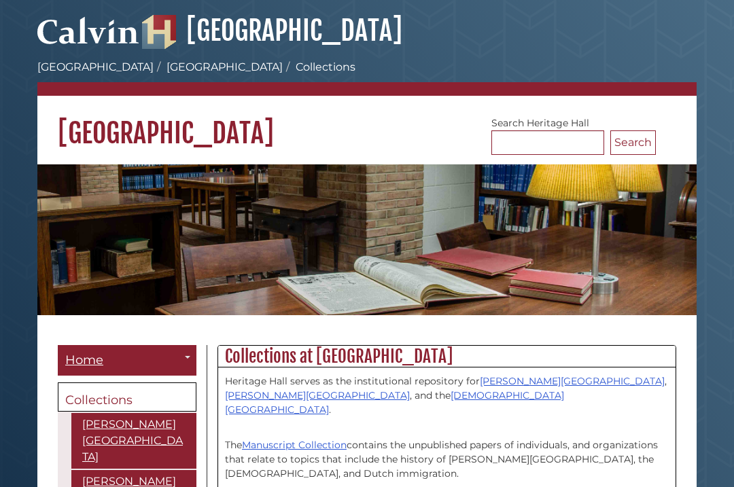
click at [637, 149] on button "Search" at bounding box center [633, 142] width 46 height 24
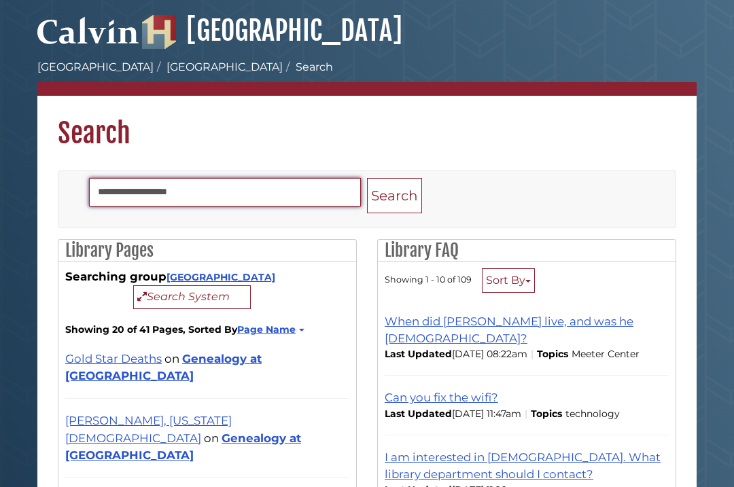
click at [284, 188] on input "Search" at bounding box center [225, 192] width 272 height 29
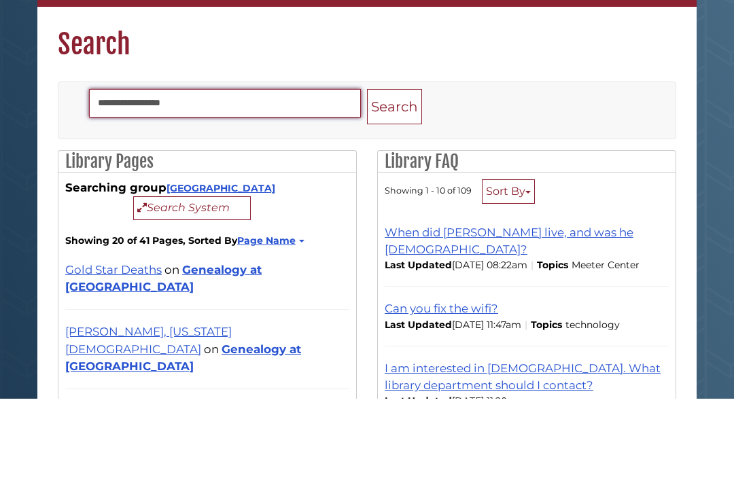
type input "**********"
click at [401, 178] on button "Search" at bounding box center [394, 196] width 55 height 36
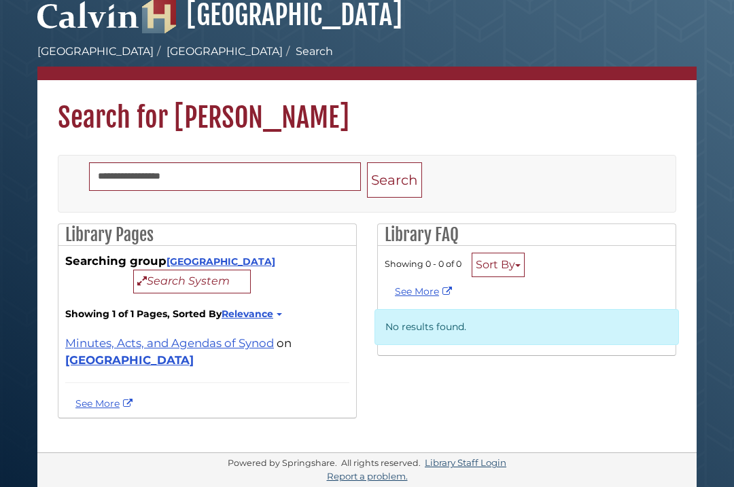
scroll to position [37, 0]
click at [220, 270] on button "Search System" at bounding box center [192, 282] width 118 height 24
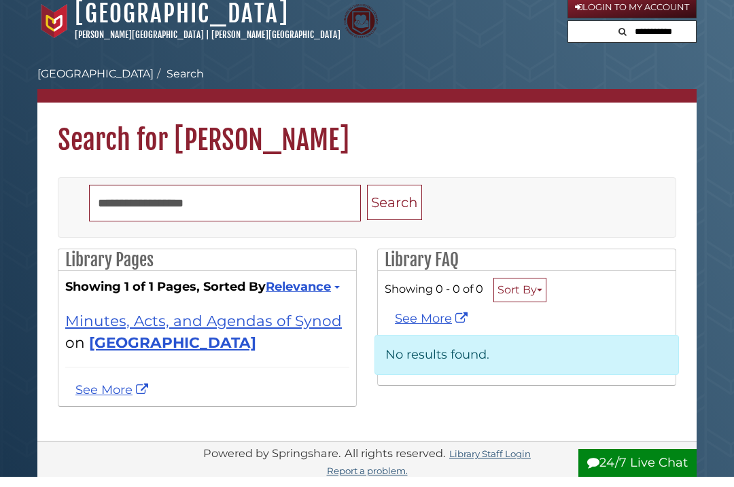
scroll to position [11, 0]
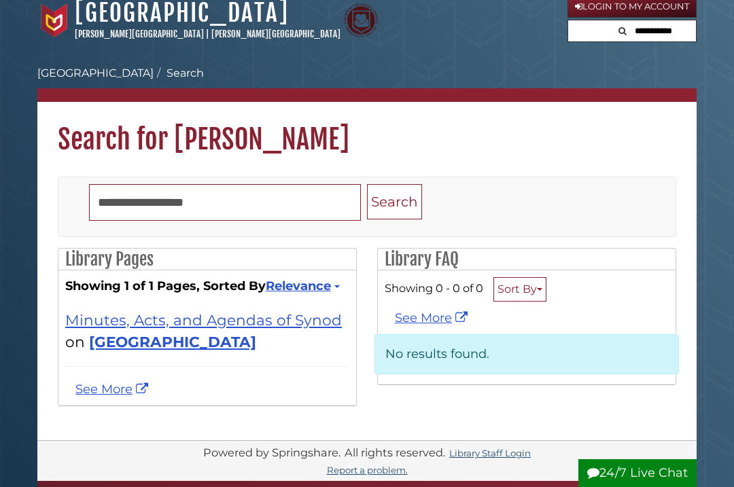
click at [245, 321] on link "Minutes, Acts, and Agendas of Synod" at bounding box center [203, 320] width 276 height 18
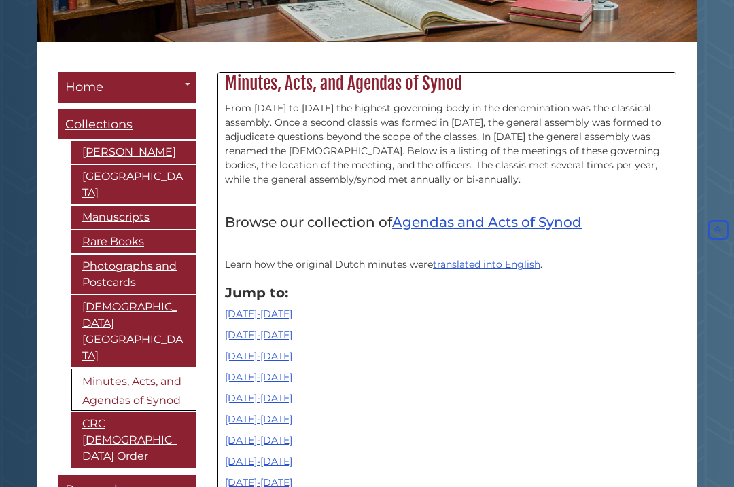
scroll to position [273, 0]
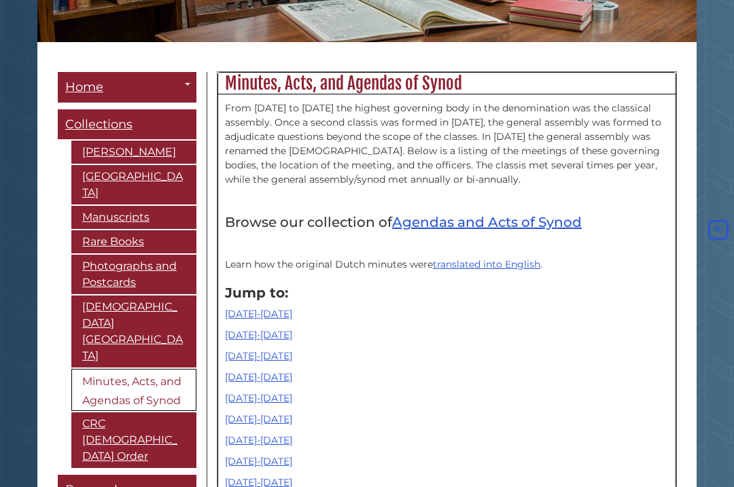
click at [483, 421] on p "[DATE]-[DATE]" at bounding box center [447, 419] width 444 height 14
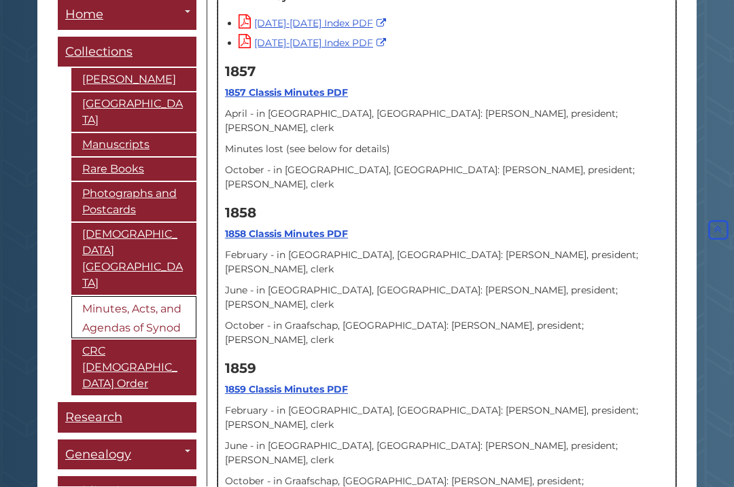
scroll to position [780, 0]
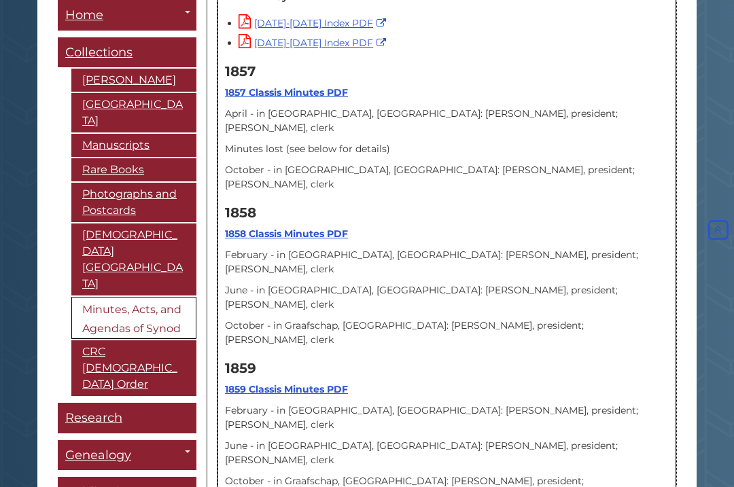
click at [512, 354] on div "1859 1859 Classis Minutes PDF February - in Grand Rapids, MI: Gijsbert Haan, pr…" at bounding box center [447, 432] width 444 height 156
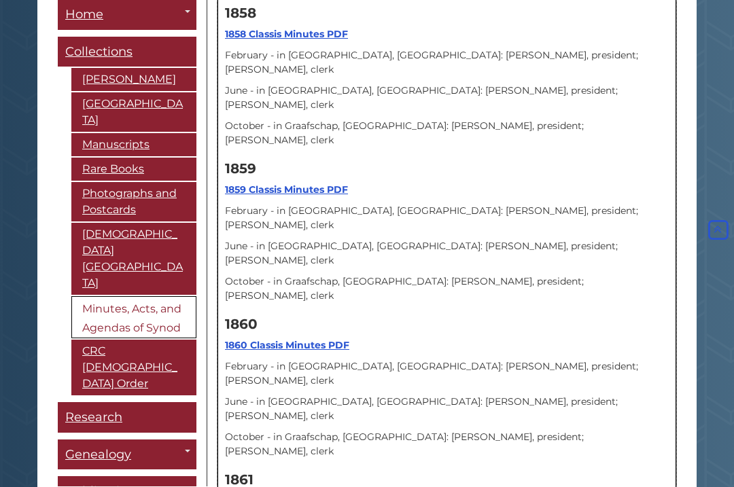
scroll to position [980, 0]
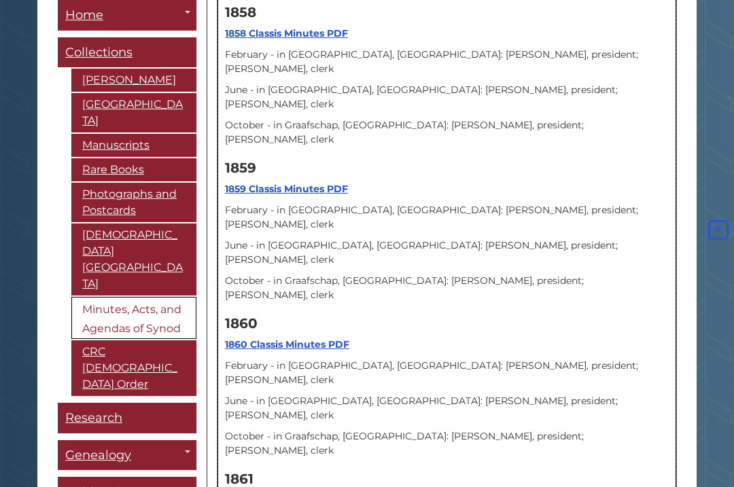
click at [524, 471] on h4 "1861" at bounding box center [447, 478] width 444 height 15
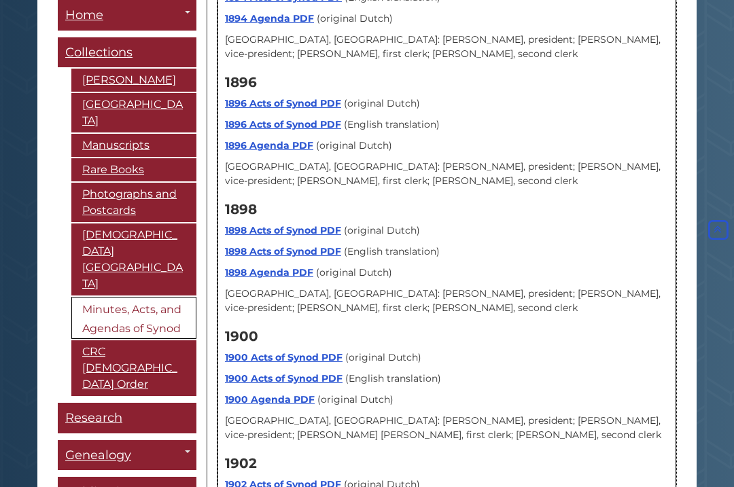
scroll to position [4815, 0]
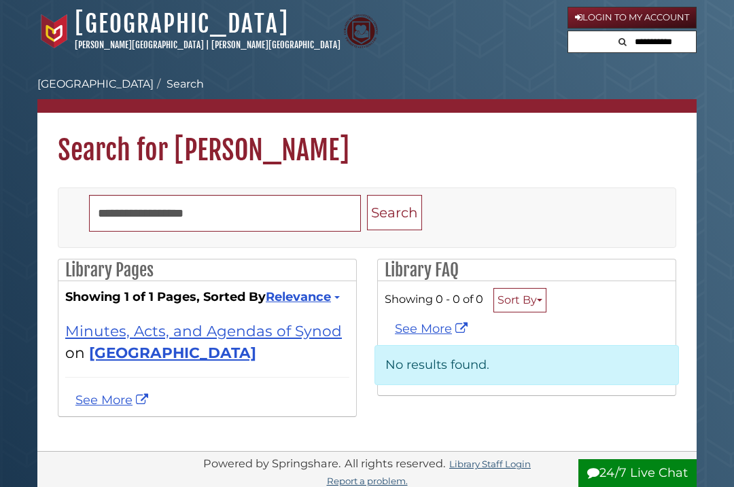
scroll to position [37, 0]
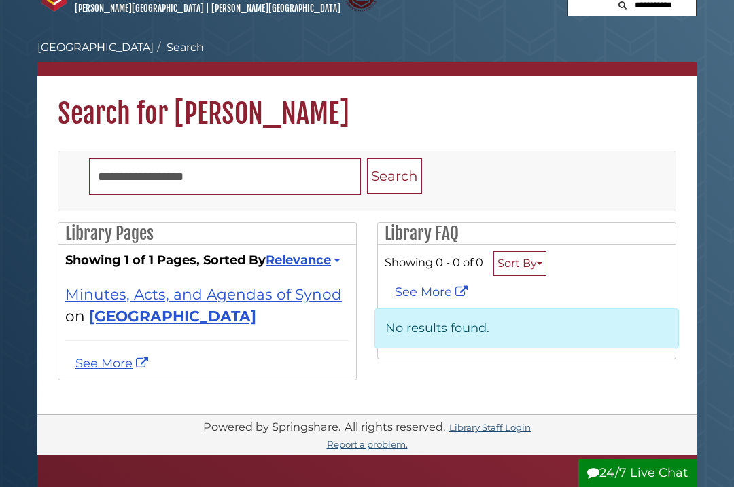
scroll to position [89, 0]
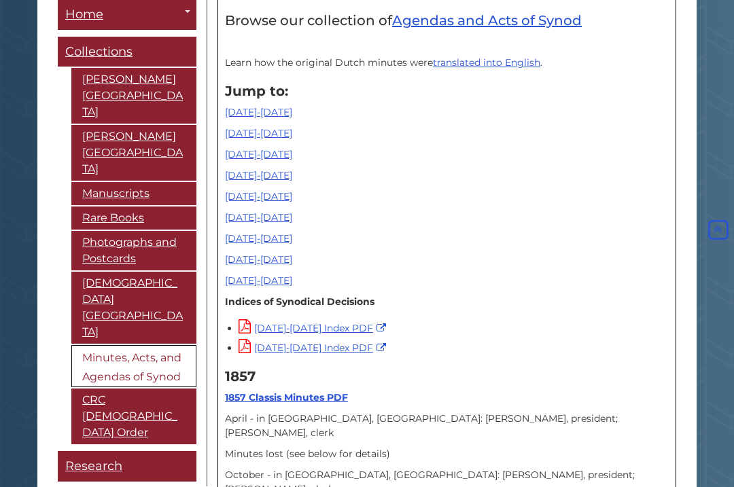
scroll to position [512, 0]
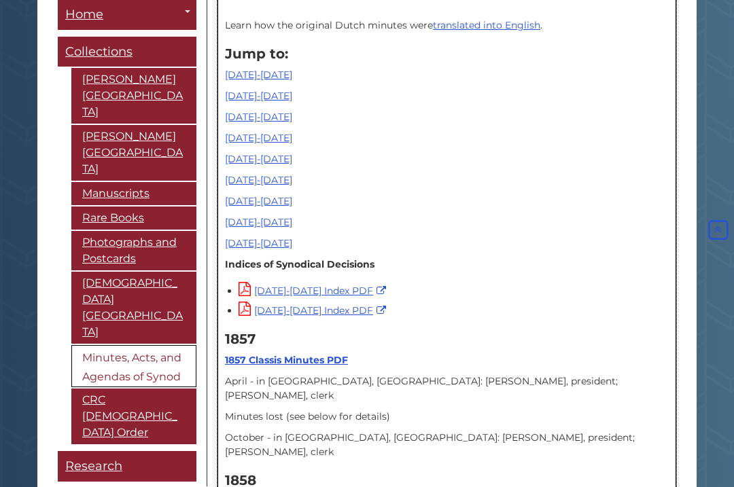
click at [255, 118] on link "1890-1908" at bounding box center [258, 117] width 67 height 12
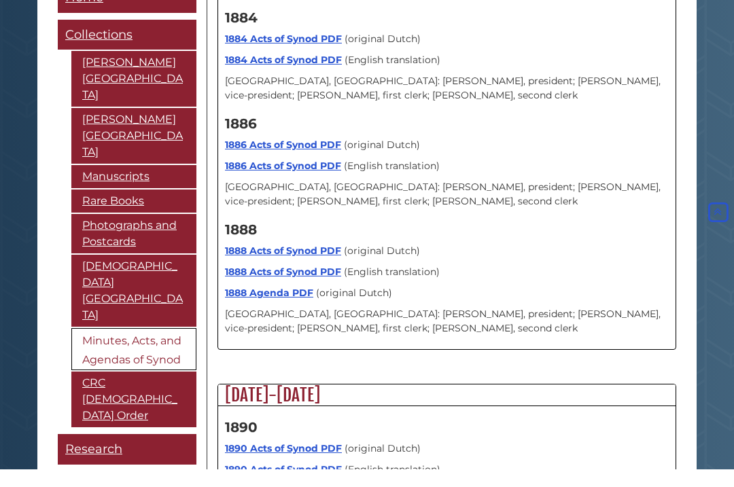
scroll to position [4038, 0]
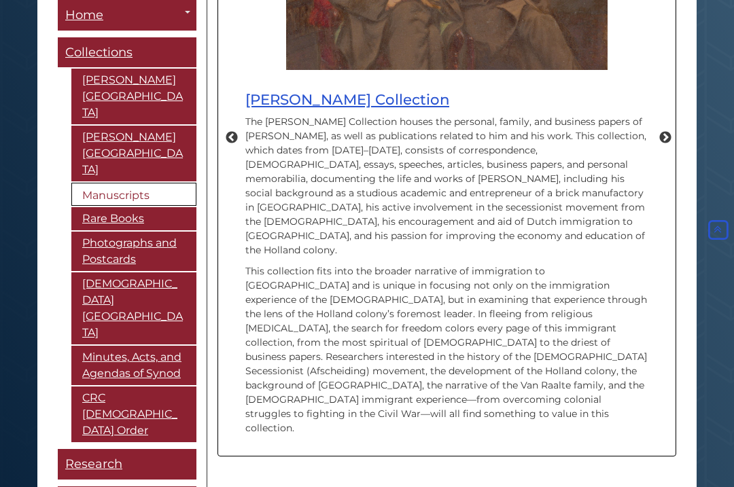
scroll to position [844, 0]
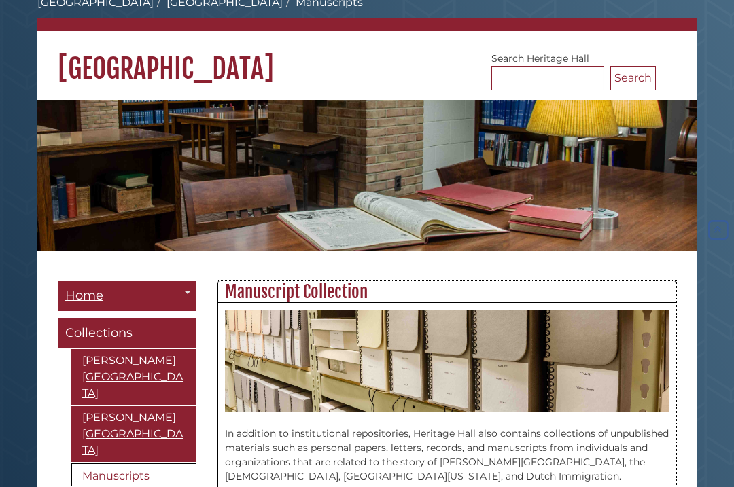
click at [592, 323] on img at bounding box center [447, 361] width 444 height 102
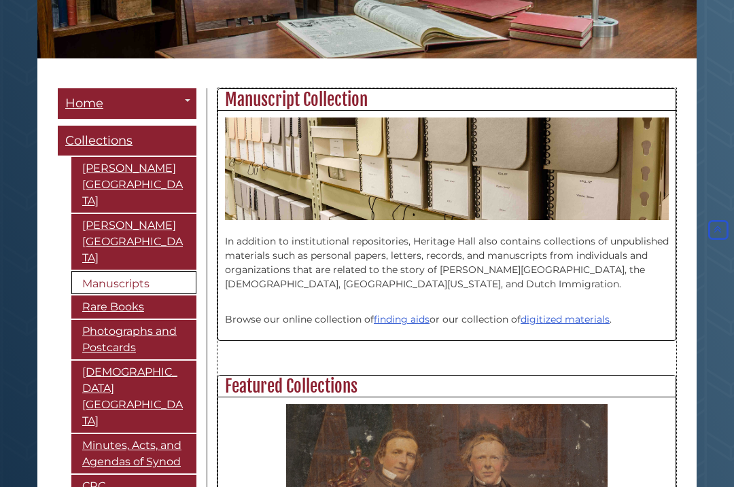
scroll to position [0, 0]
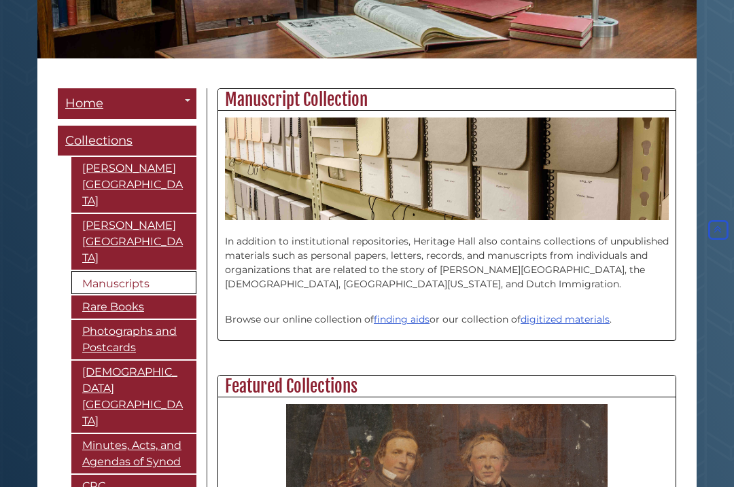
click at [139, 434] on link "Minutes, Acts, and Agendas of Synod" at bounding box center [133, 453] width 125 height 39
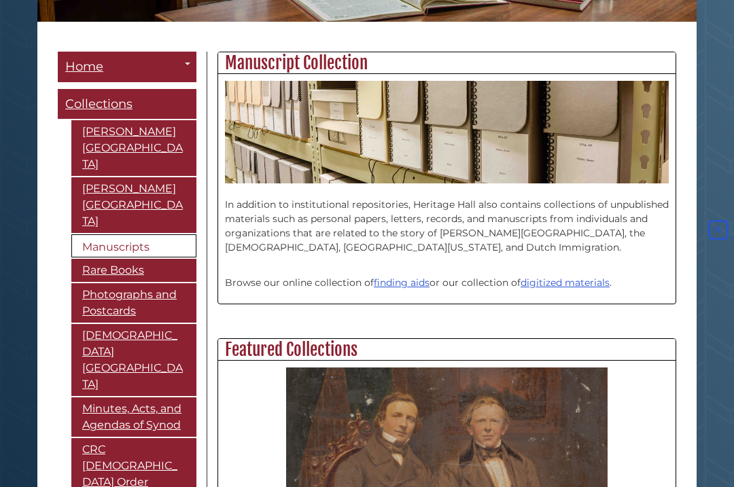
click at [142, 283] on link "Photographs and Postcards" at bounding box center [133, 302] width 125 height 39
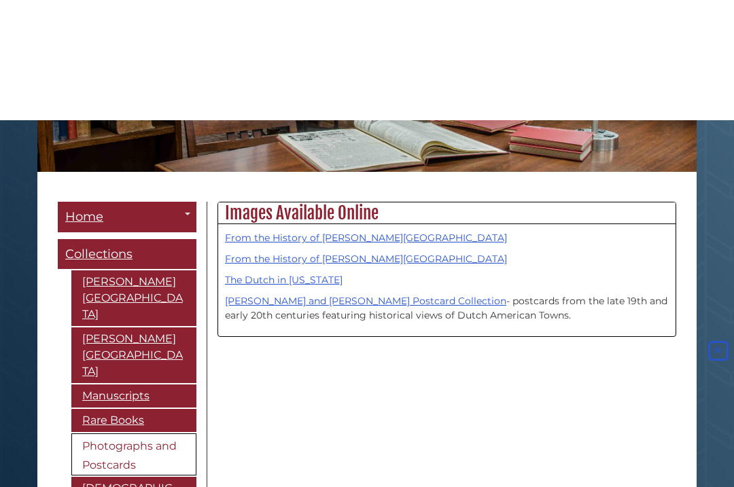
scroll to position [94, 0]
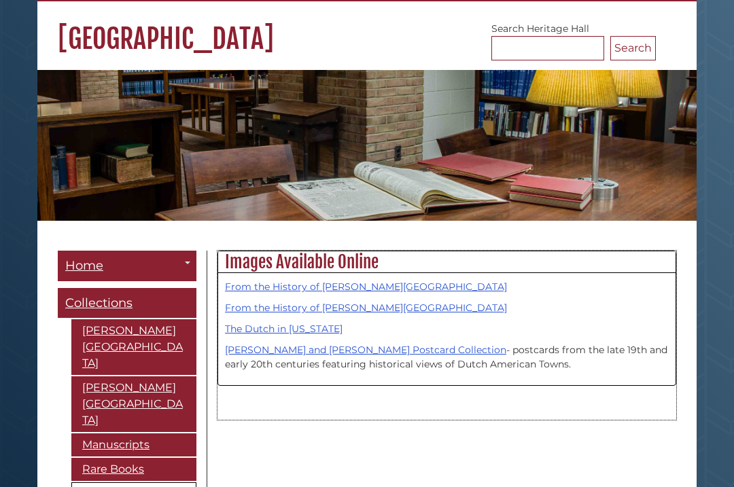
click at [287, 335] on link "The Dutch in [US_STATE]" at bounding box center [284, 329] width 118 height 12
